Goal: Information Seeking & Learning: Understand process/instructions

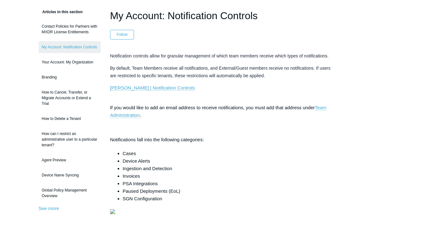
scroll to position [35, 0]
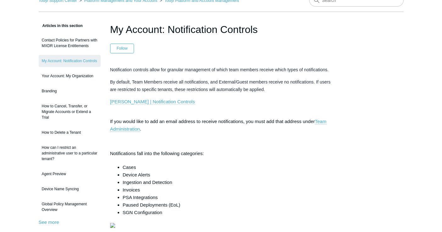
click at [140, 101] on link "[PERSON_NAME] | Notification Controls" at bounding box center [152, 102] width 85 height 6
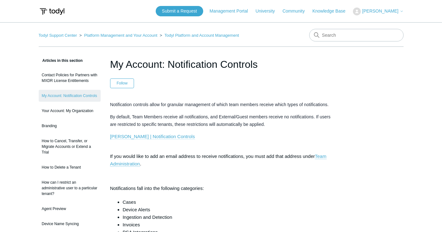
click at [157, 136] on link "[PERSON_NAME] | Notification Controls" at bounding box center [152, 137] width 85 height 6
drag, startPoint x: 171, startPoint y: 135, endPoint x: 109, endPoint y: 136, distance: 61.9
copy link "[PERSON_NAME] | Notification Controls"
